Goal: Information Seeking & Learning: Learn about a topic

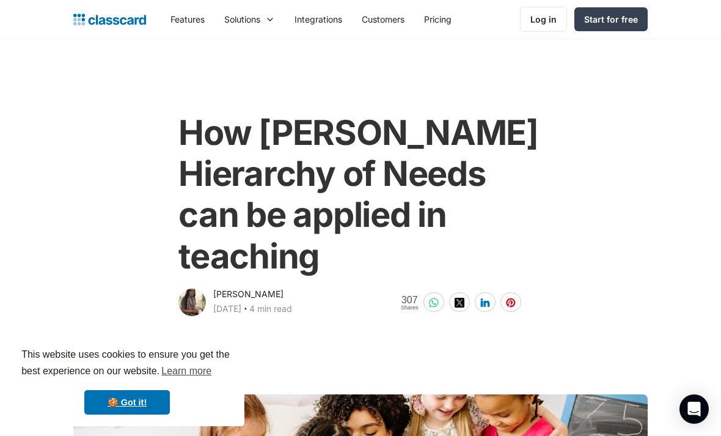
click at [485, 230] on div "How [PERSON_NAME] Hierarchy of Needs can be applied in teaching [PERSON_NAME] […" at bounding box center [360, 209] width 586 height 218
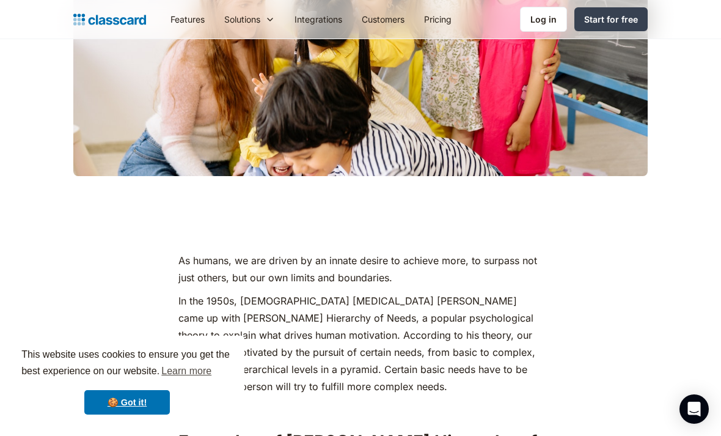
scroll to position [436, 0]
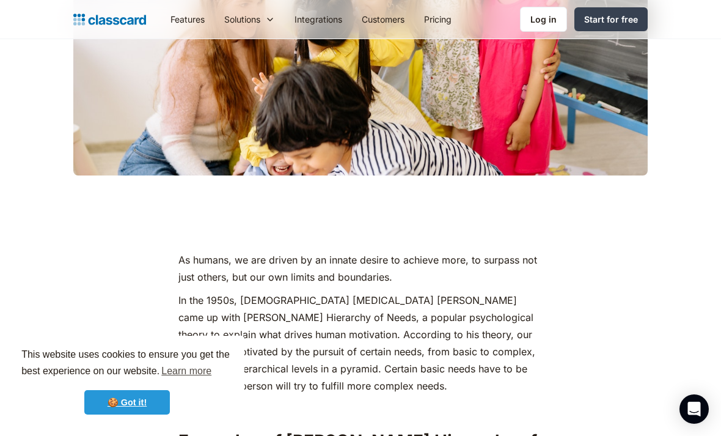
click at [168, 403] on link "🍪 Got it!" at bounding box center [127, 402] width 86 height 24
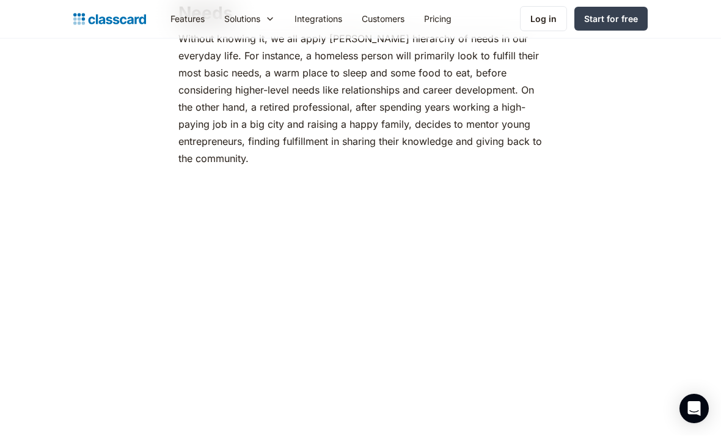
scroll to position [886, 0]
click at [406, 118] on p "‍Without knowing it, we all apply [PERSON_NAME] hierarchy of needs in our every…" at bounding box center [360, 98] width 364 height 137
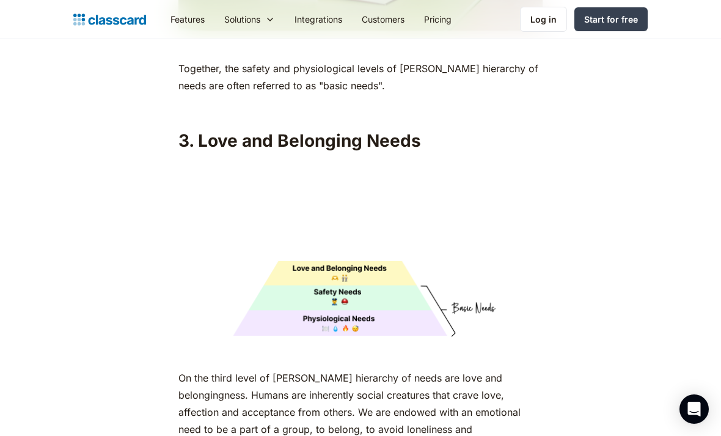
scroll to position [2966, 0]
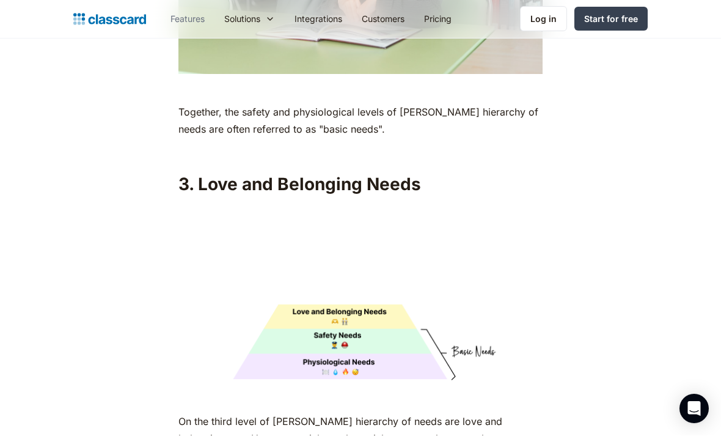
click at [190, 5] on link "Features" at bounding box center [188, 18] width 54 height 27
